Goal: Task Accomplishment & Management: Use online tool/utility

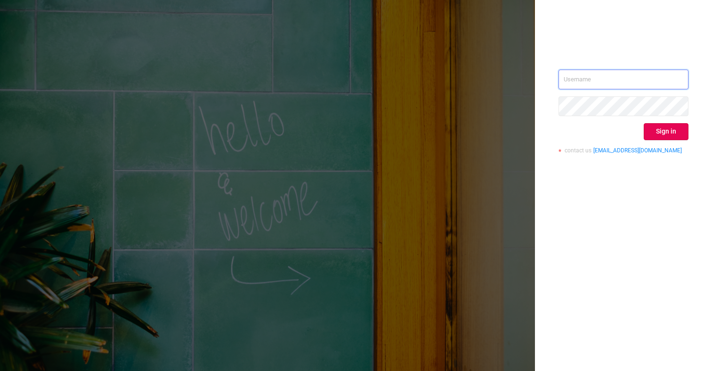
type input "[PERSON_NAME][EMAIL_ADDRESS][DOMAIN_NAME]"
click at [598, 134] on button "Sign in" at bounding box center [665, 131] width 45 height 17
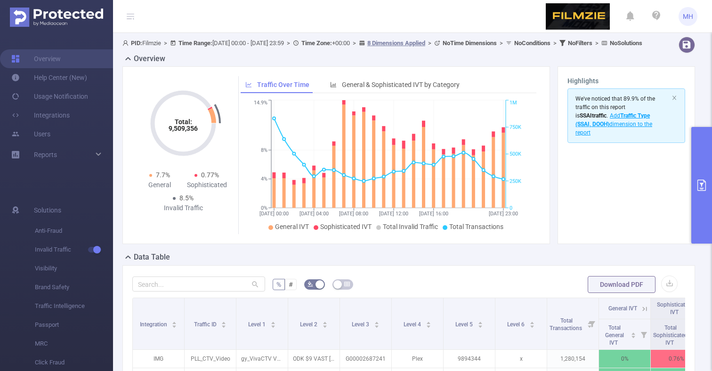
click at [598, 205] on button "primary" at bounding box center [701, 185] width 21 height 117
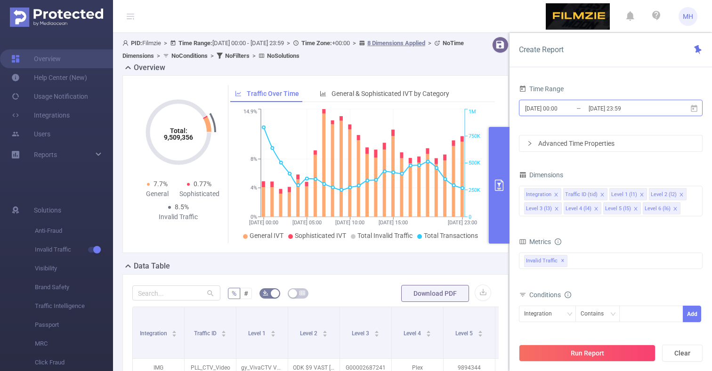
click at [580, 107] on input "[DATE] 00:00" at bounding box center [562, 108] width 76 height 13
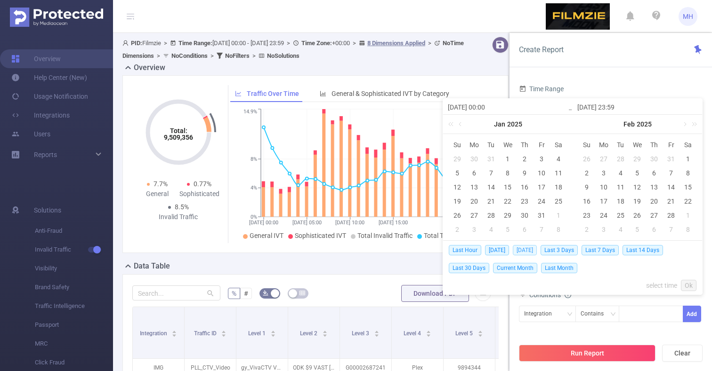
click at [525, 250] on span "[DATE]" at bounding box center [524, 250] width 24 height 10
type input "[DATE] 00:00"
type input "[DATE] 23:59"
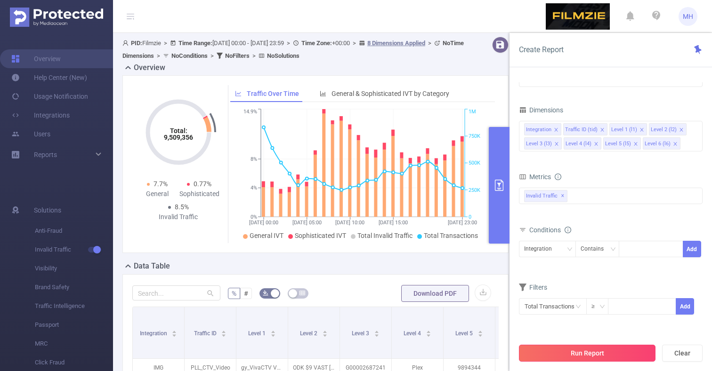
click at [598, 354] on button "Run Report" at bounding box center [587, 353] width 136 height 17
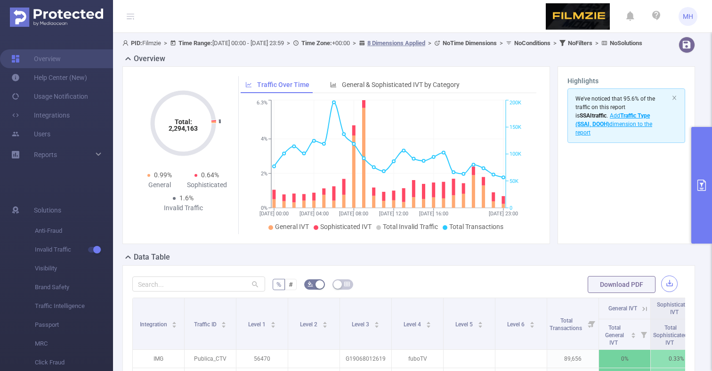
click at [598, 292] on button "button" at bounding box center [669, 284] width 16 height 16
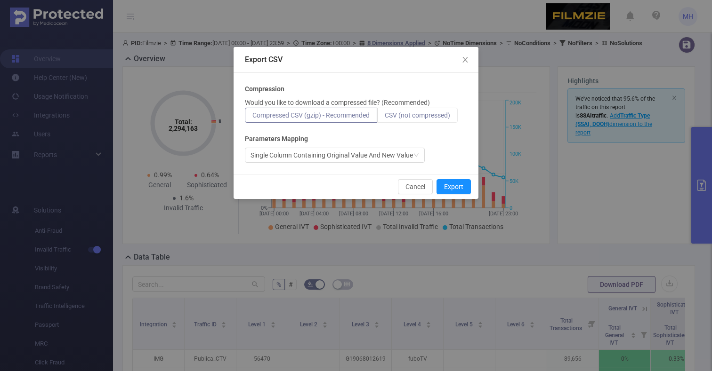
click at [439, 115] on span "CSV (not compressed)" at bounding box center [416, 116] width 65 height 8
click at [384, 118] on input "CSV (not compressed)" at bounding box center [384, 118] width 0 height 0
click at [454, 187] on button "Export" at bounding box center [453, 186] width 34 height 15
